Goal: Task Accomplishment & Management: Manage account settings

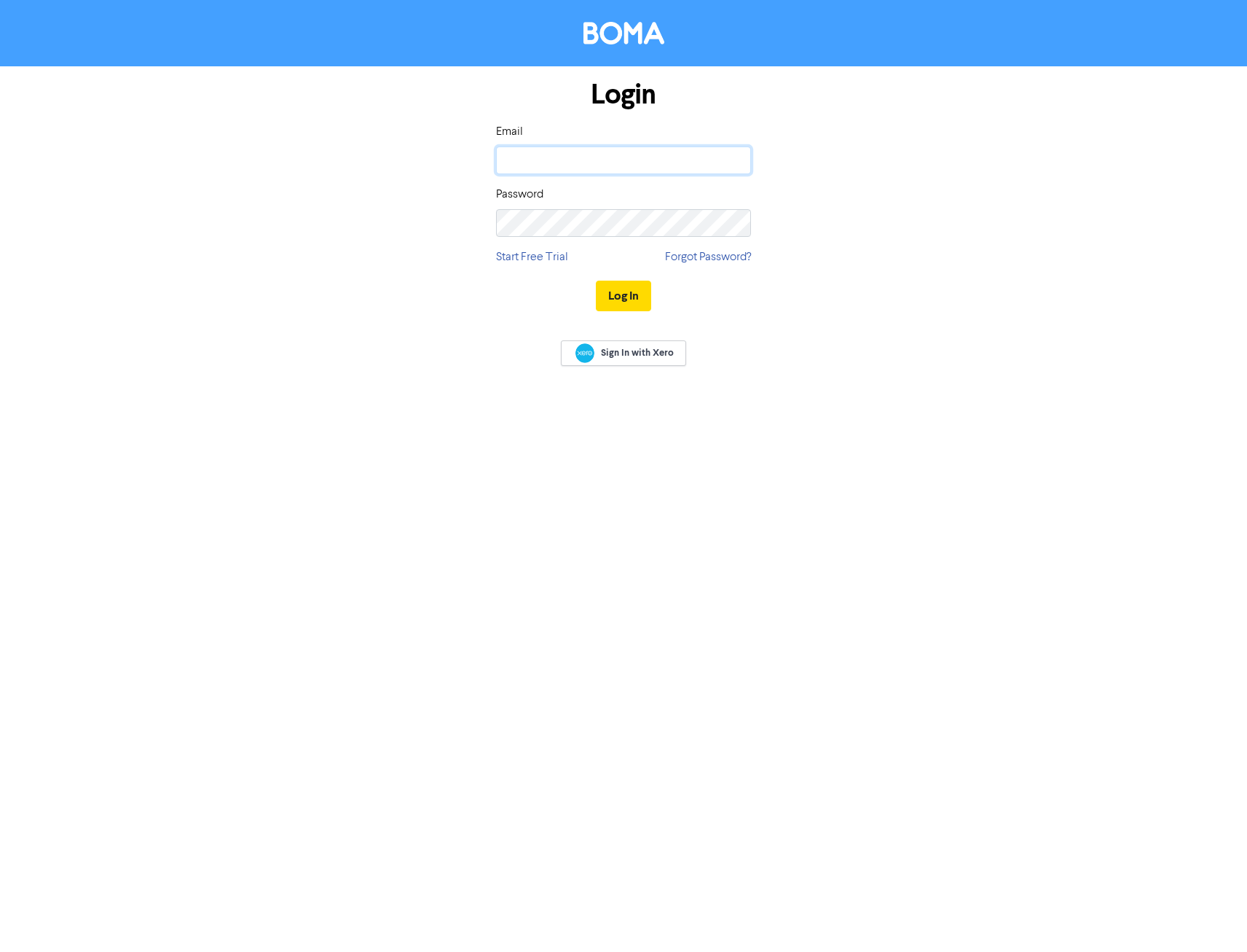
type input "[EMAIL_ADDRESS][DOMAIN_NAME]"
click at [632, 290] on button "Log In" at bounding box center [624, 296] width 55 height 30
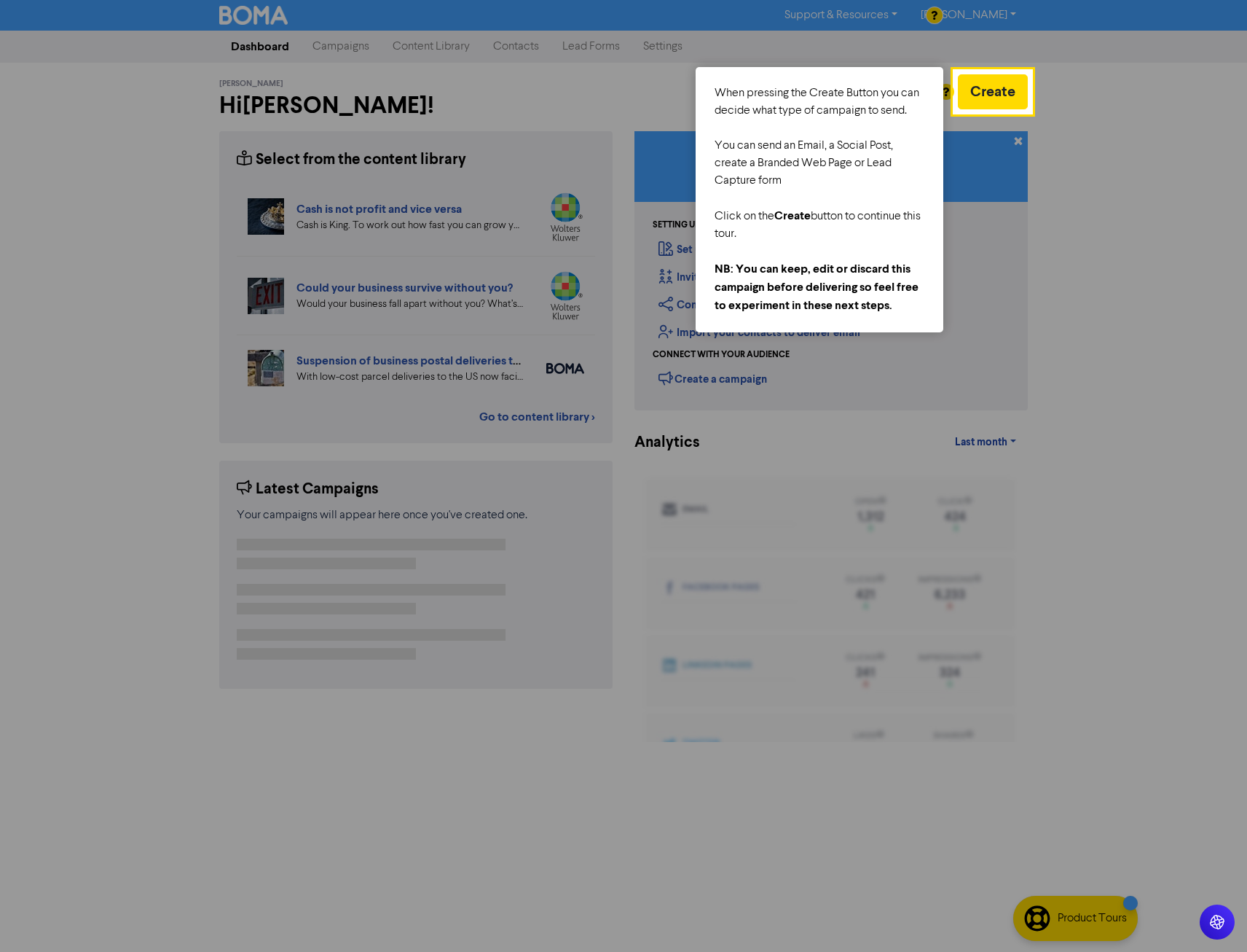
click at [1119, 573] on div at bounding box center [1139, 476] width 216 height 952
click at [1119, 200] on div at bounding box center [1139, 476] width 216 height 952
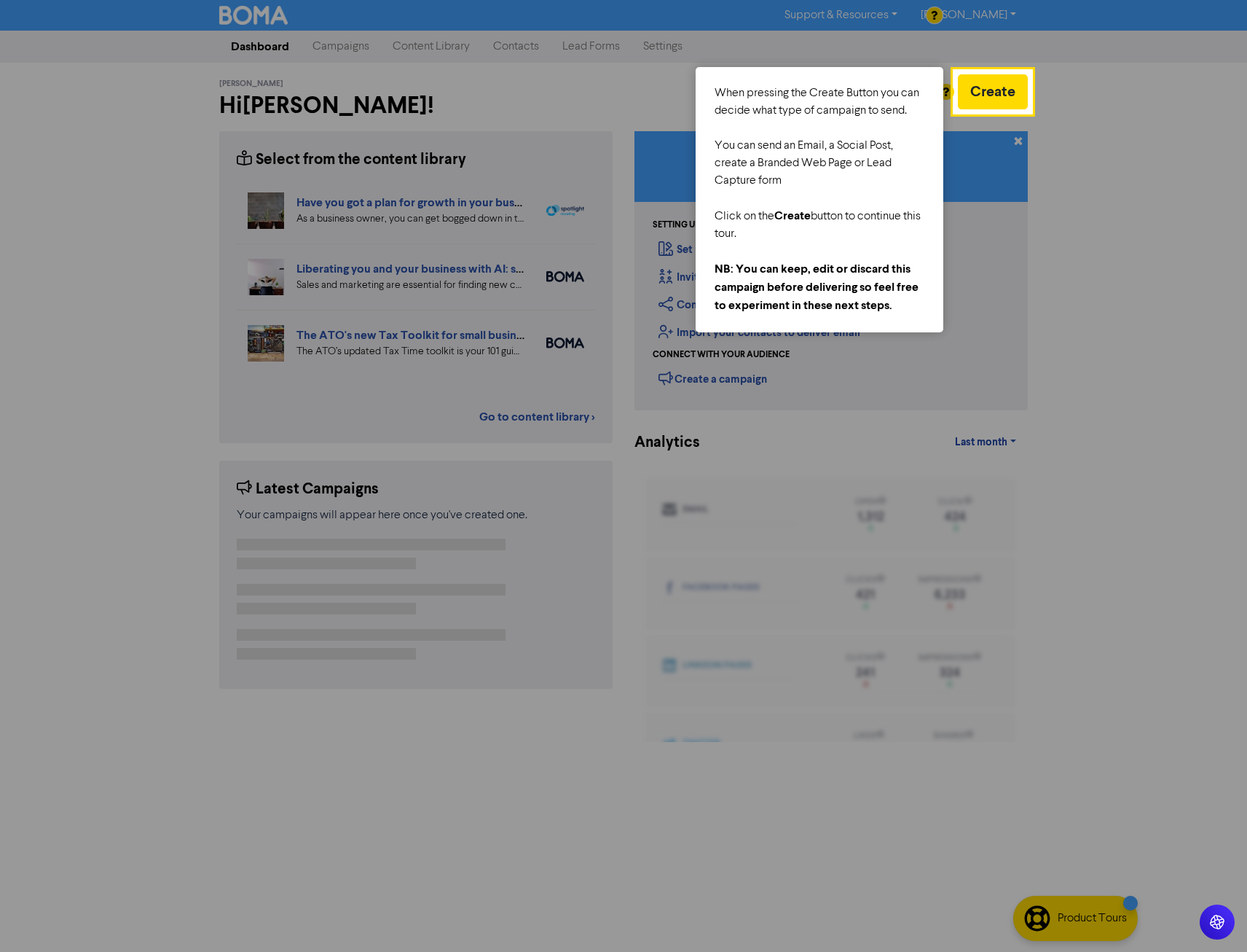
click at [1115, 473] on div at bounding box center [1139, 476] width 216 height 952
click at [979, 92] on button "Create" at bounding box center [993, 91] width 70 height 35
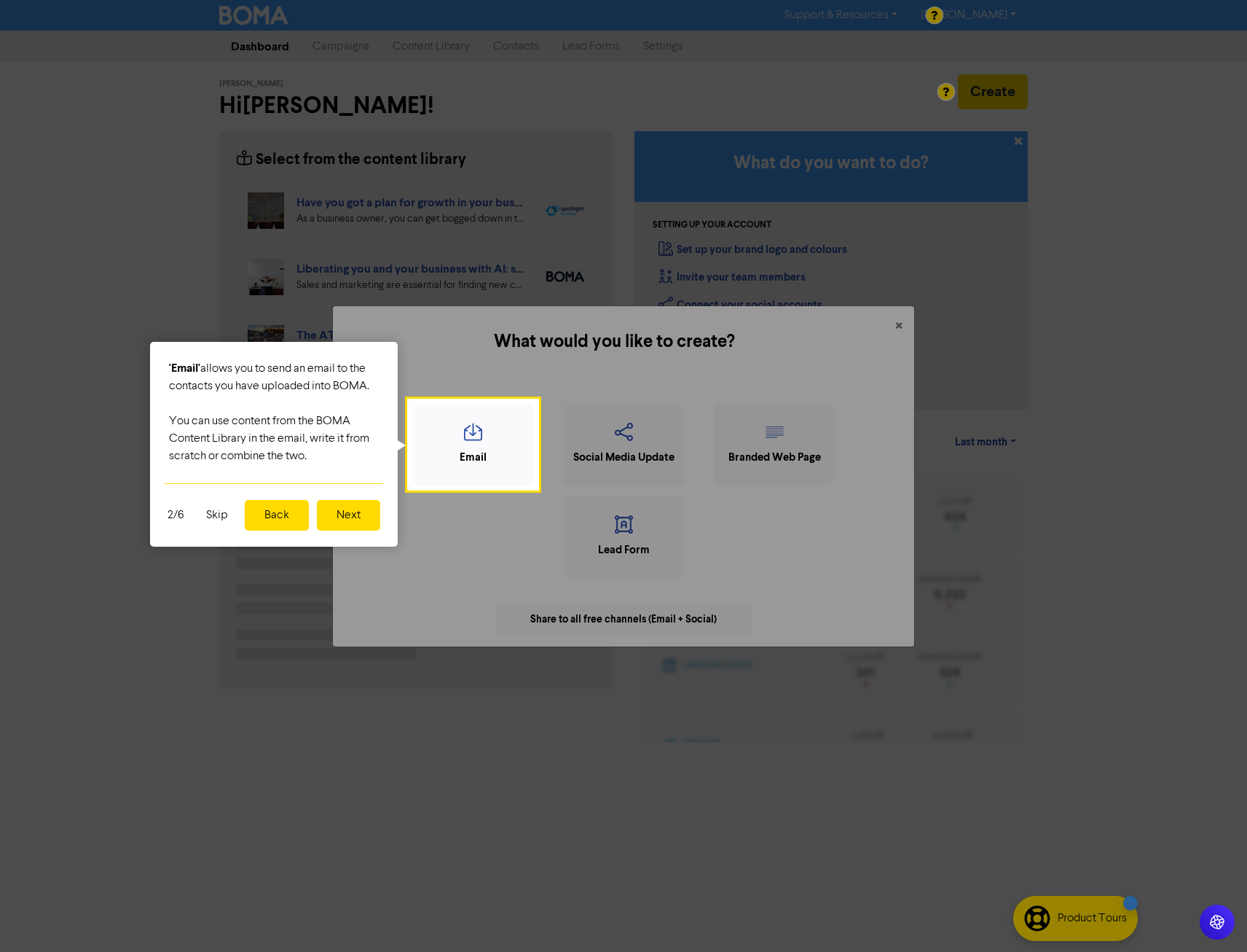
click at [349, 513] on button "Next" at bounding box center [349, 515] width 63 height 30
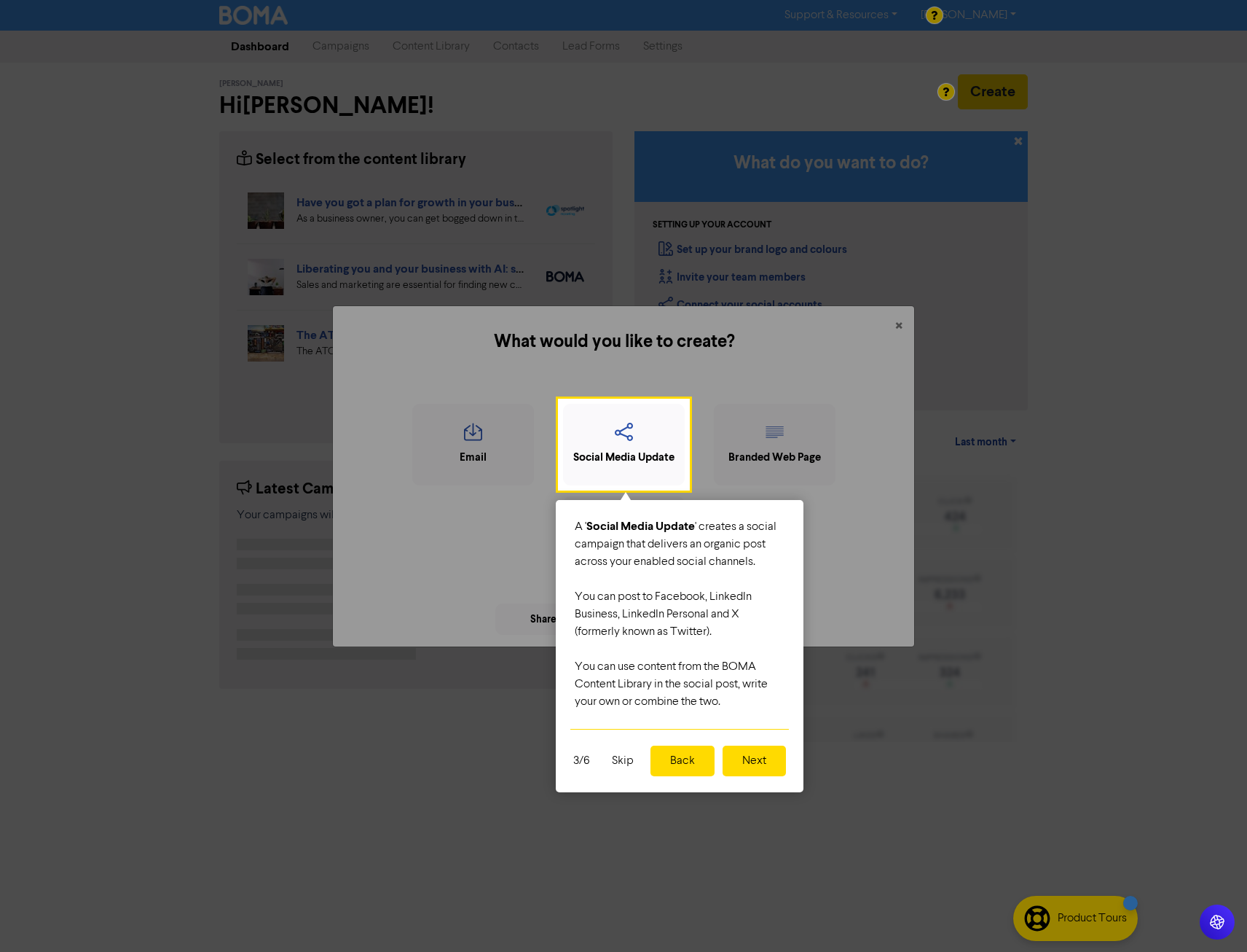
click at [349, 513] on div at bounding box center [280, 476] width 560 height 952
click at [622, 765] on button "Skip" at bounding box center [623, 760] width 39 height 30
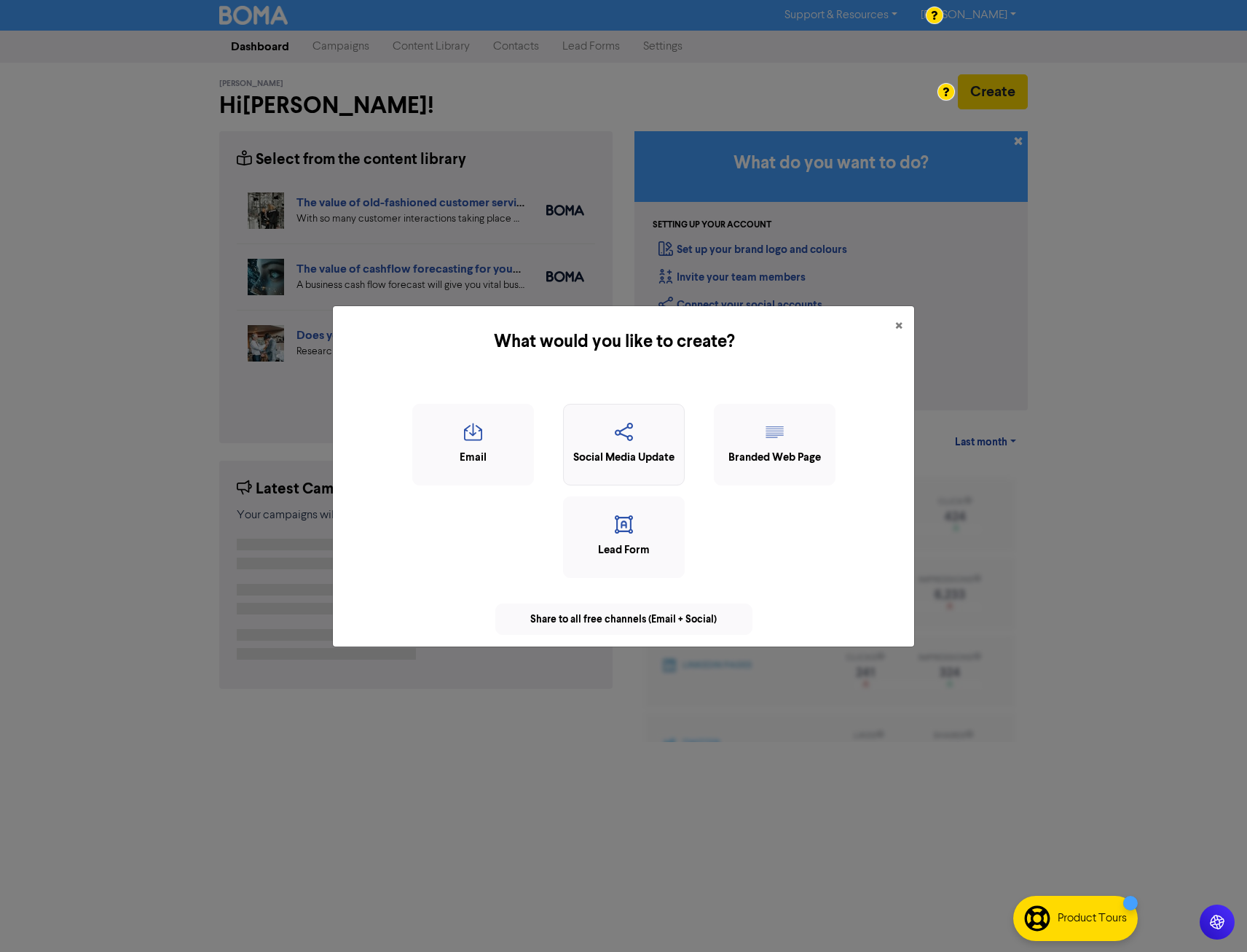
click at [645, 439] on icon "button" at bounding box center [624, 436] width 106 height 28
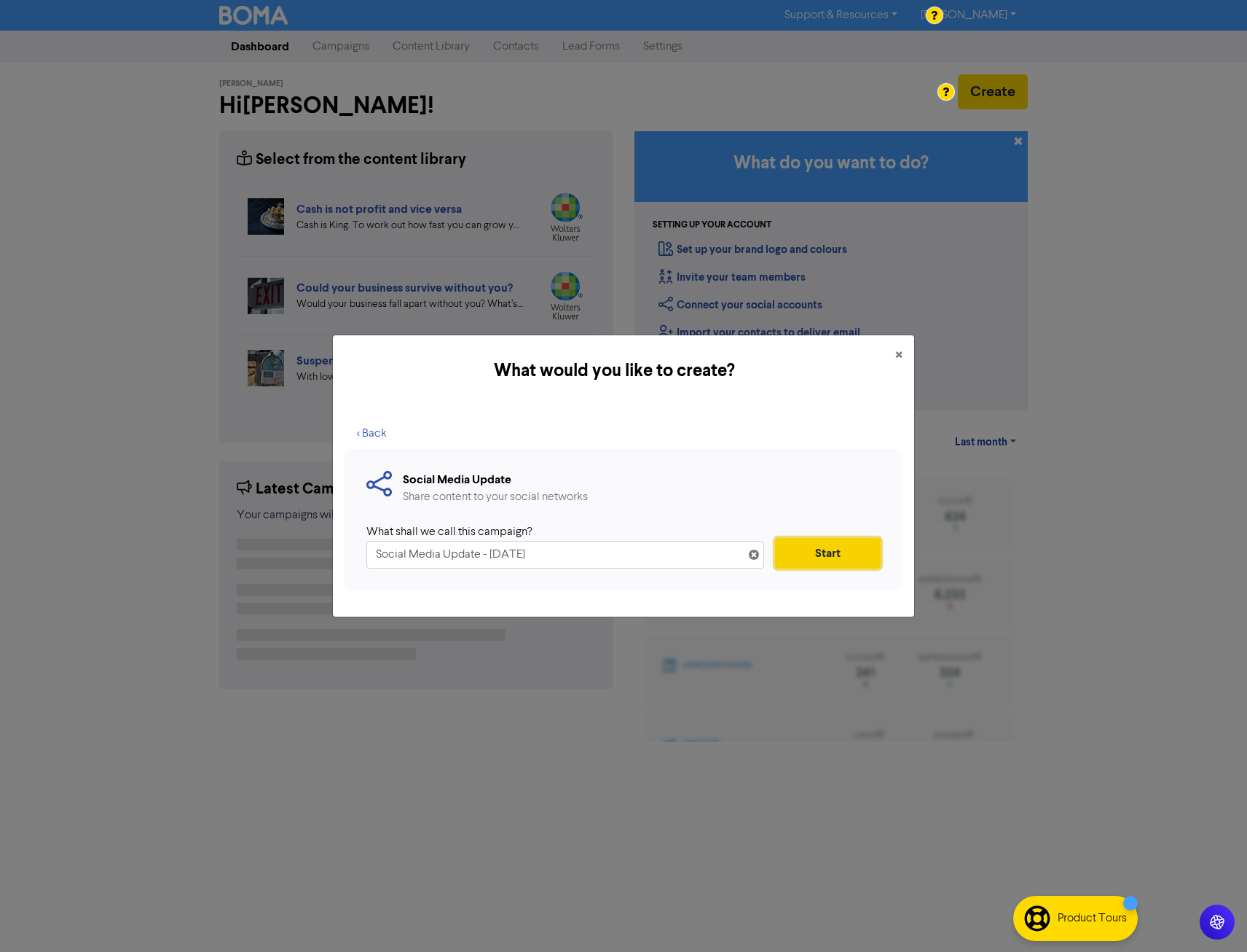
click at [841, 562] on button "Start" at bounding box center [828, 553] width 106 height 30
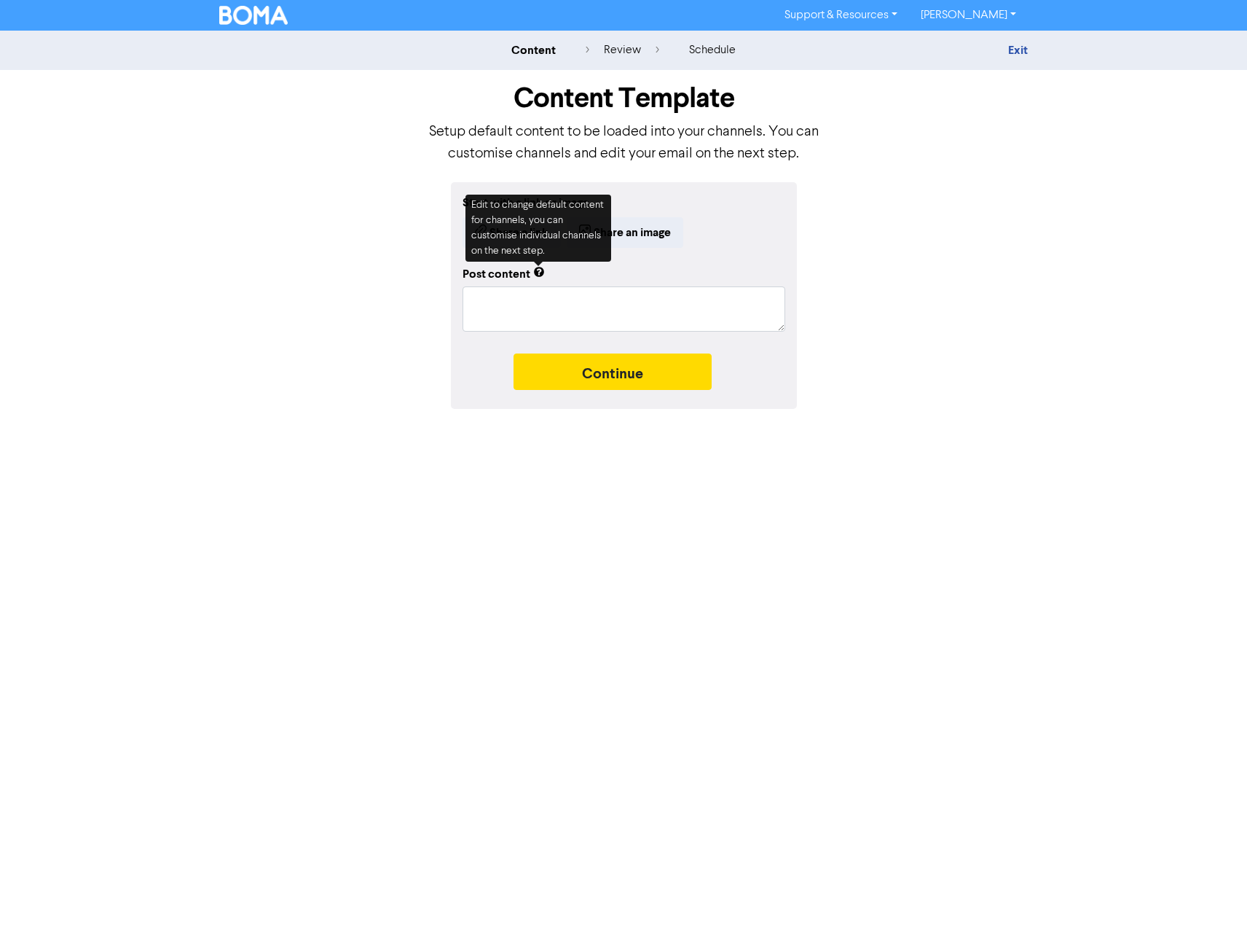
click at [984, 258] on div "Start with a link or image Share a link Share an image Post content Continue" at bounding box center [624, 295] width 831 height 226
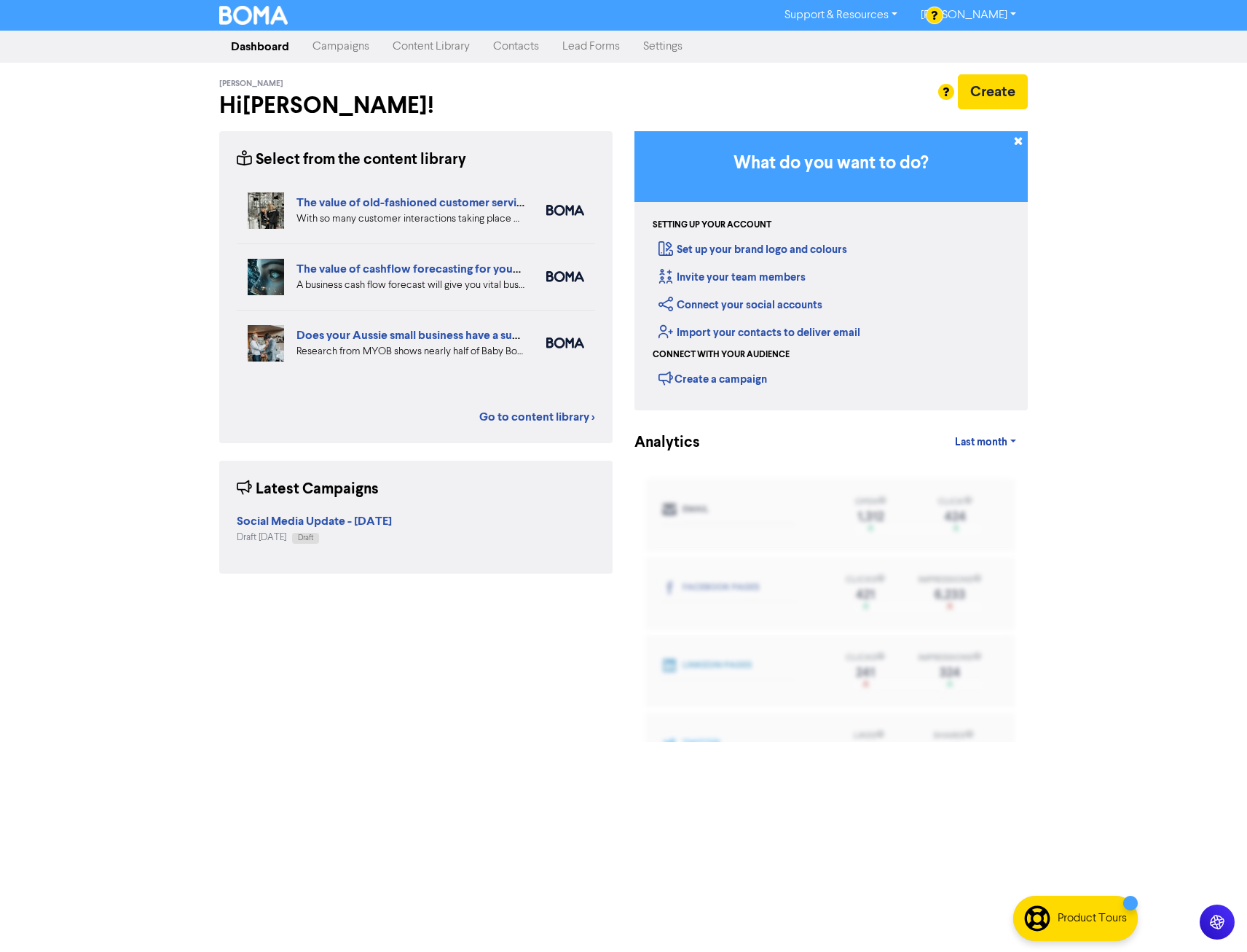
click at [666, 48] on link "Settings" at bounding box center [663, 46] width 62 height 29
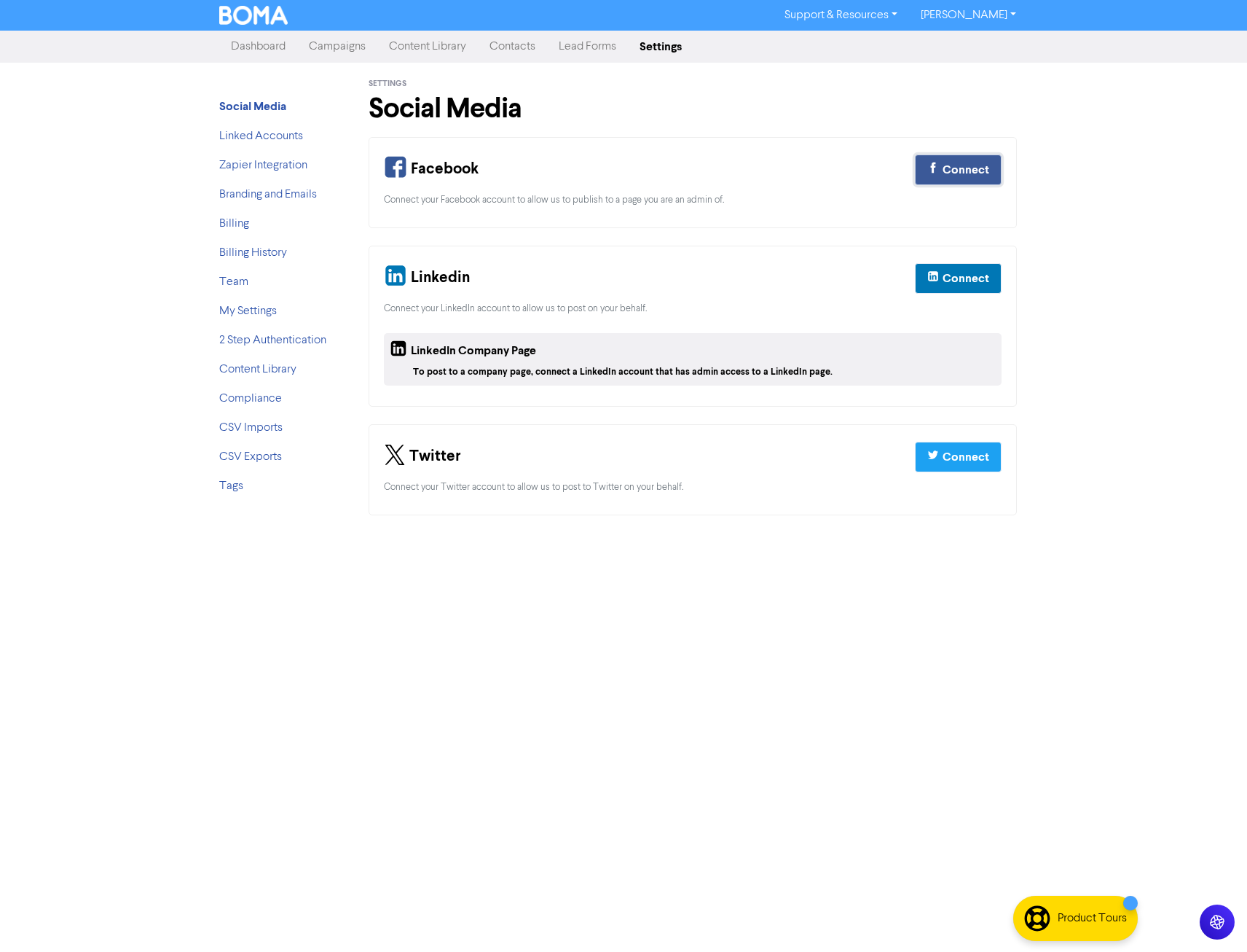
click at [955, 168] on div "Connect" at bounding box center [966, 170] width 46 height 18
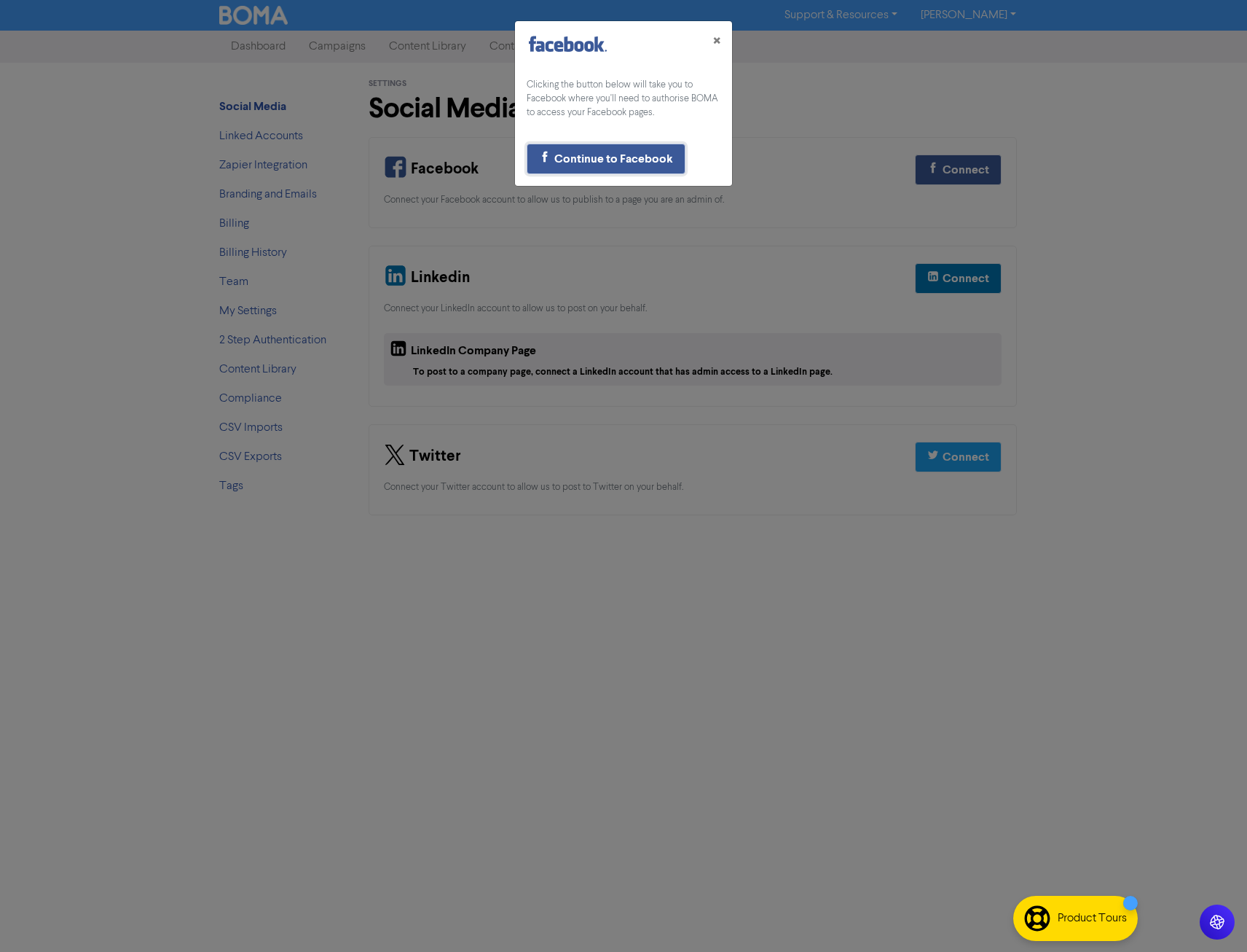
click at [628, 158] on div "Continue to Facebook" at bounding box center [613, 159] width 119 height 18
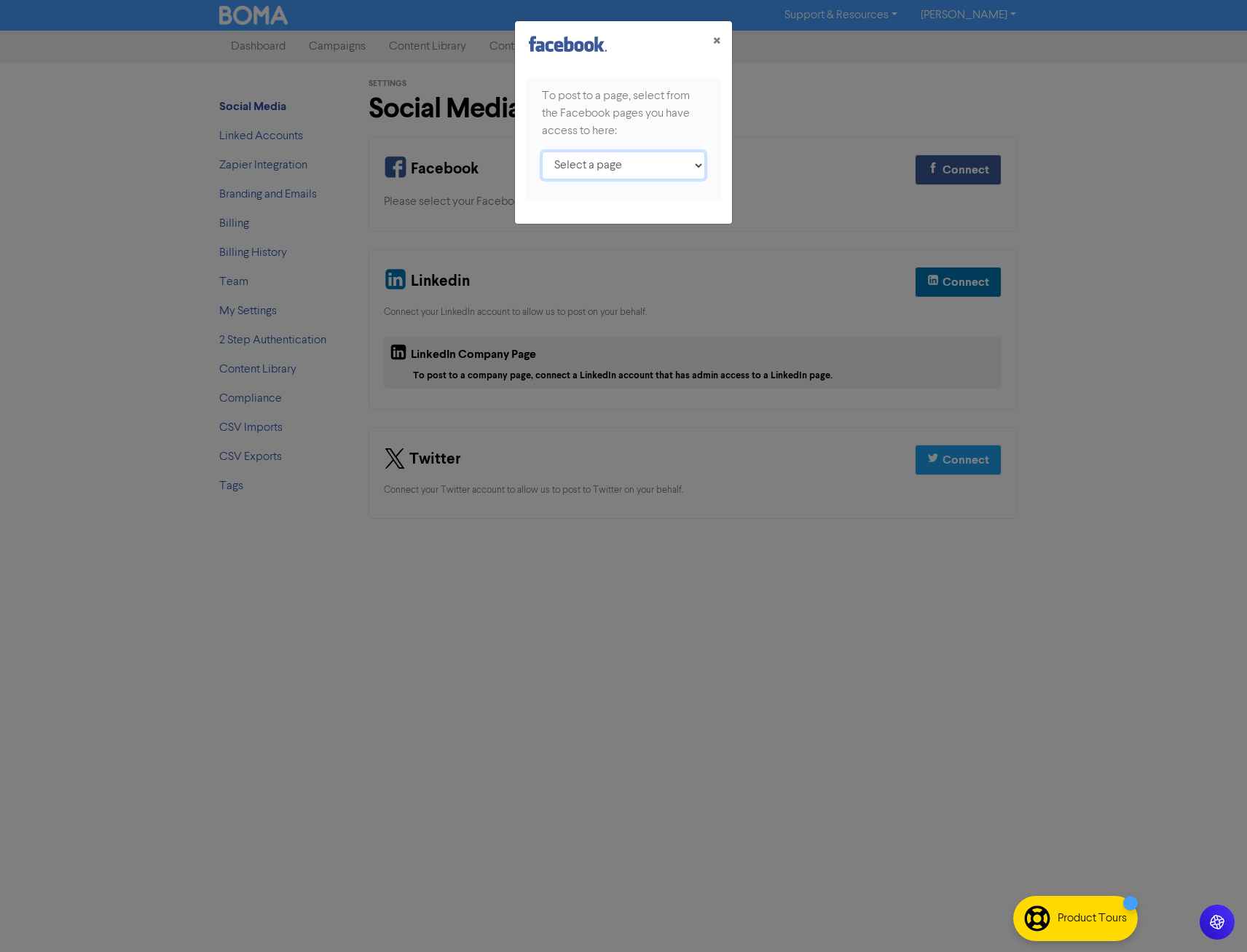
click at [626, 161] on select "Select a page [PERSON_NAME] ;" at bounding box center [623, 165] width 163 height 28
select select "339097469279519"
click at [542, 152] on select "Select a page [PERSON_NAME] ;" at bounding box center [623, 165] width 163 height 28
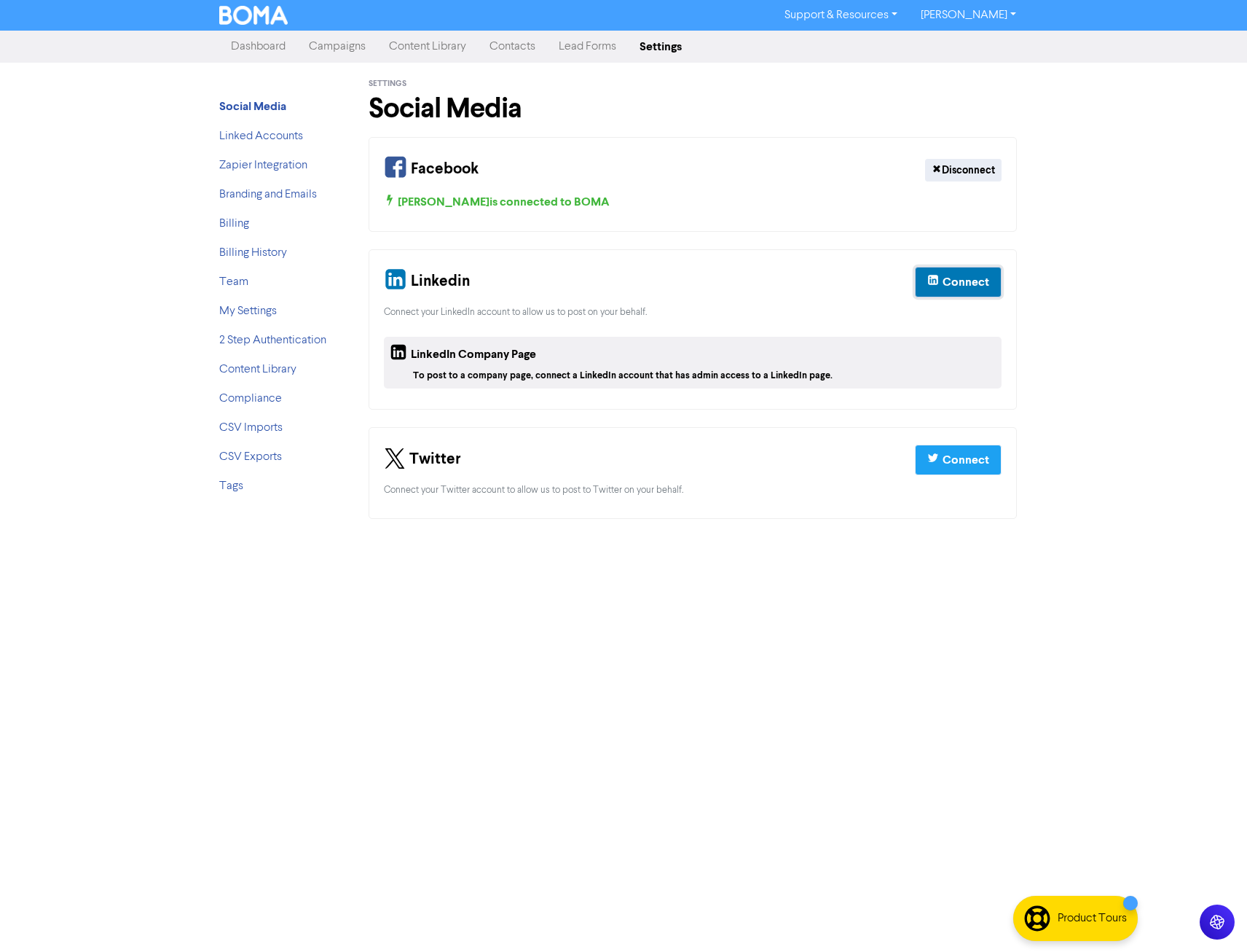
click at [956, 278] on div "Connect" at bounding box center [966, 283] width 46 height 18
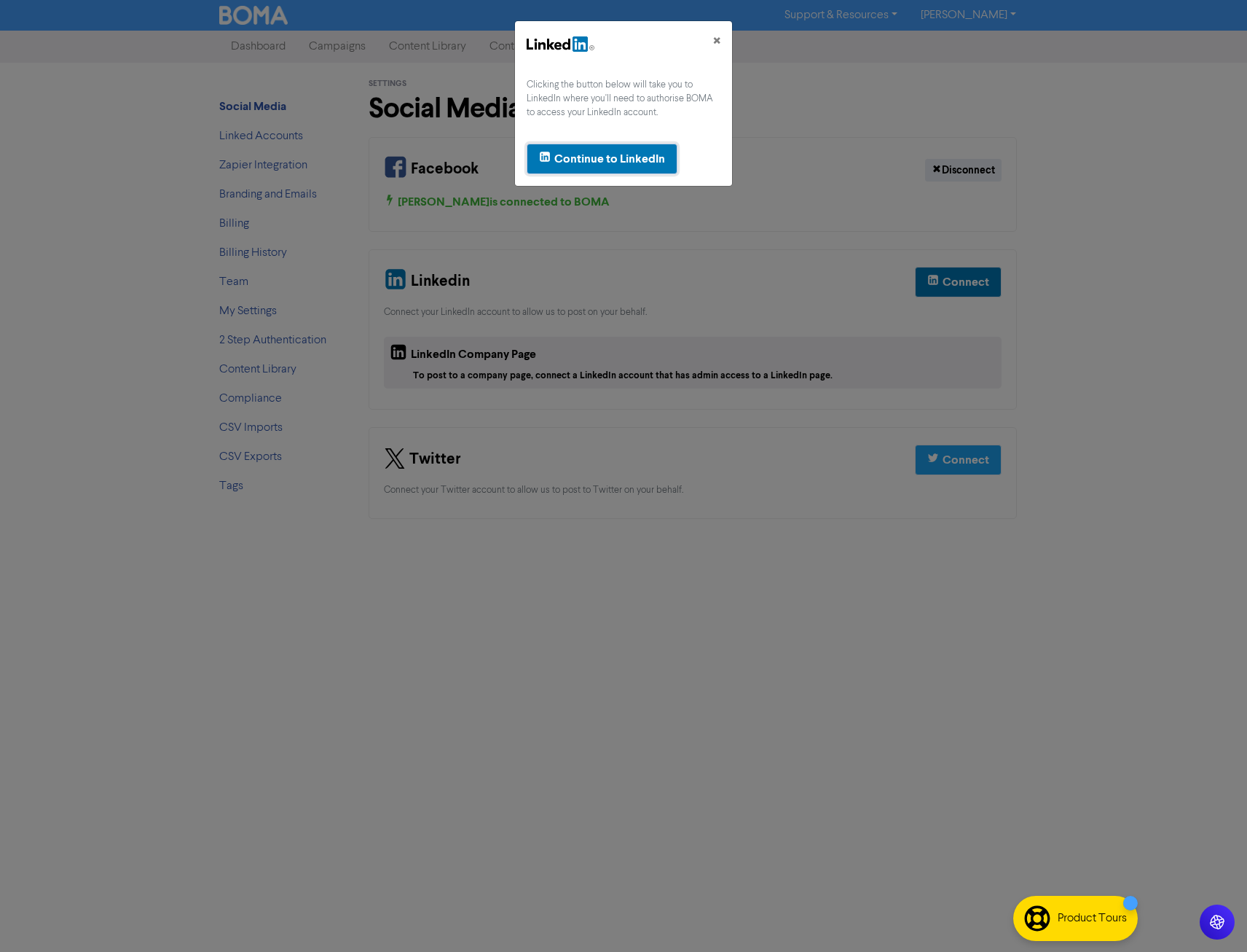
click at [644, 164] on div "Continue to LinkedIn" at bounding box center [610, 159] width 111 height 18
